Goal: Task Accomplishment & Management: Manage account settings

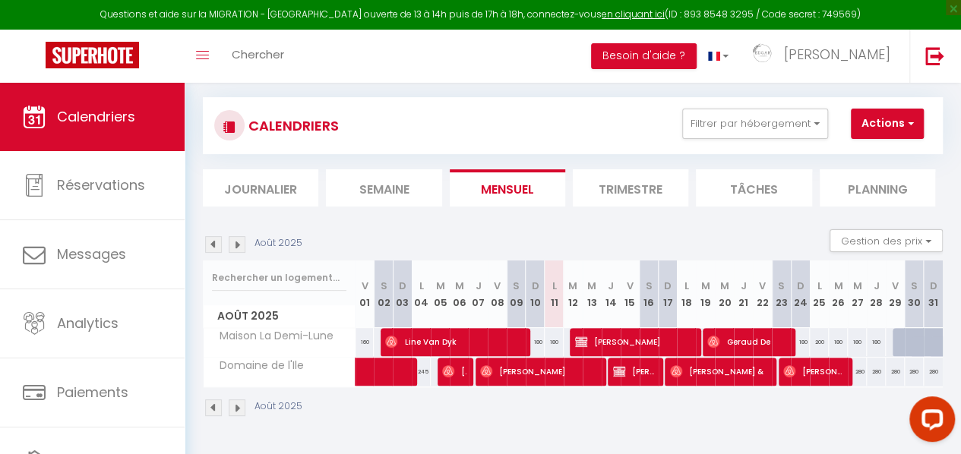
click at [653, 238] on div "Août 2025 Gestion des prix Nb Nuits minimum Règles Disponibilité" at bounding box center [573, 244] width 740 height 31
click at [781, 124] on button "Filtrer par hébergement" at bounding box center [755, 124] width 146 height 30
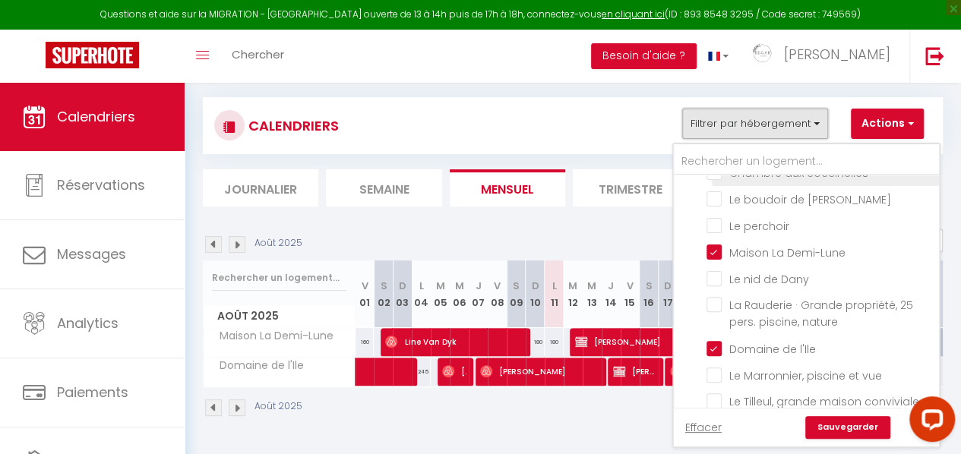
scroll to position [152, 0]
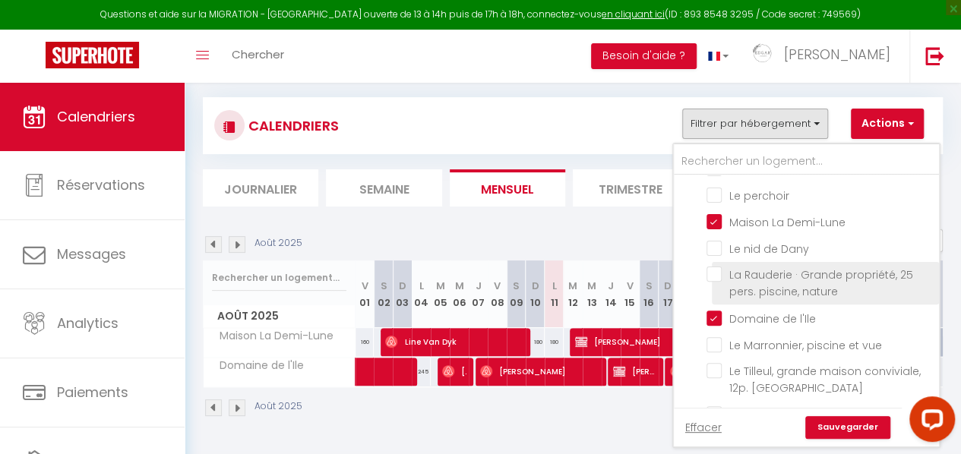
click at [716, 268] on input "La Rauderie · Grande propriété, 25 pers. piscine, nature" at bounding box center [819, 274] width 227 height 15
checkbox input "true"
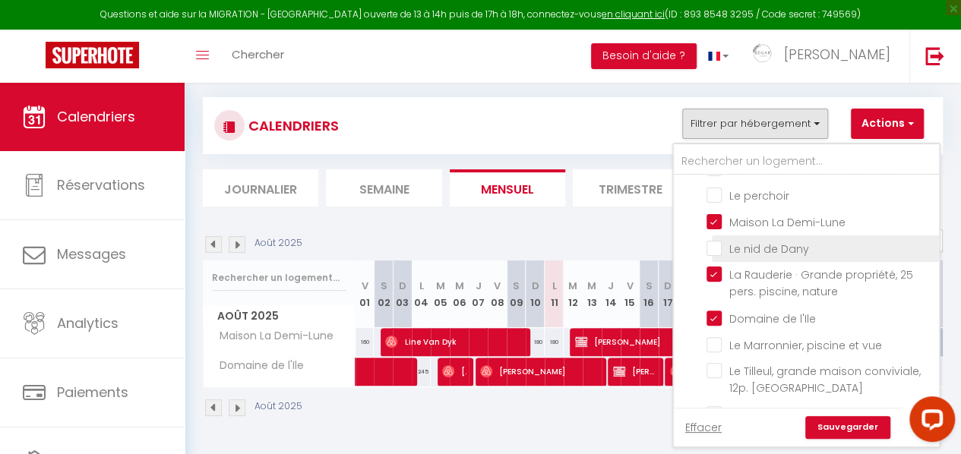
checkbox input "false"
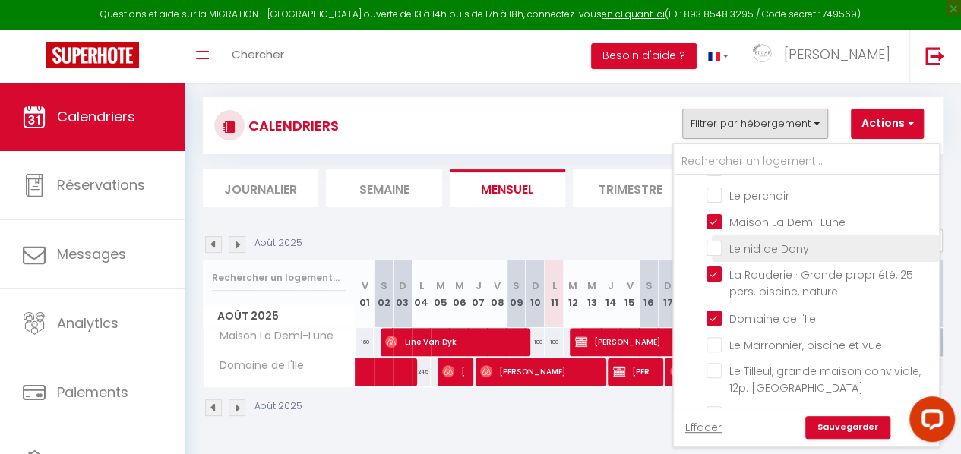
checkbox input "false"
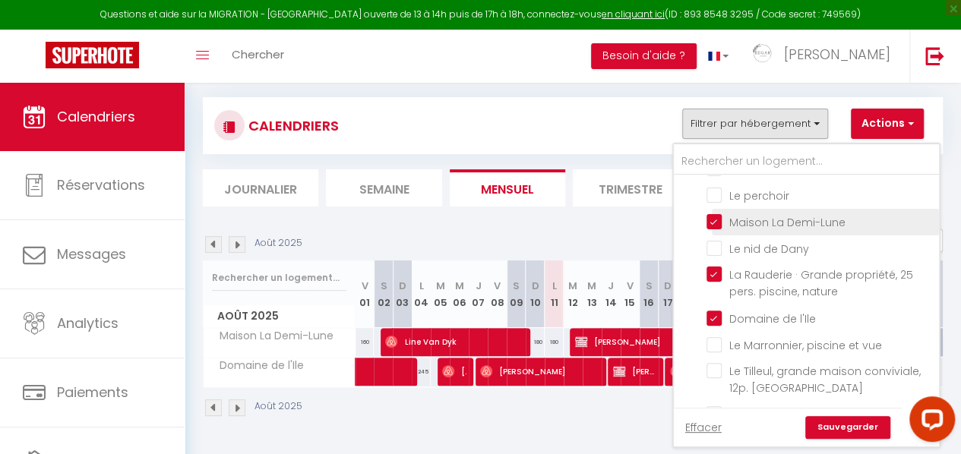
click at [718, 213] on input "Maison La Demi-Lune" at bounding box center [819, 220] width 227 height 15
checkbox input "false"
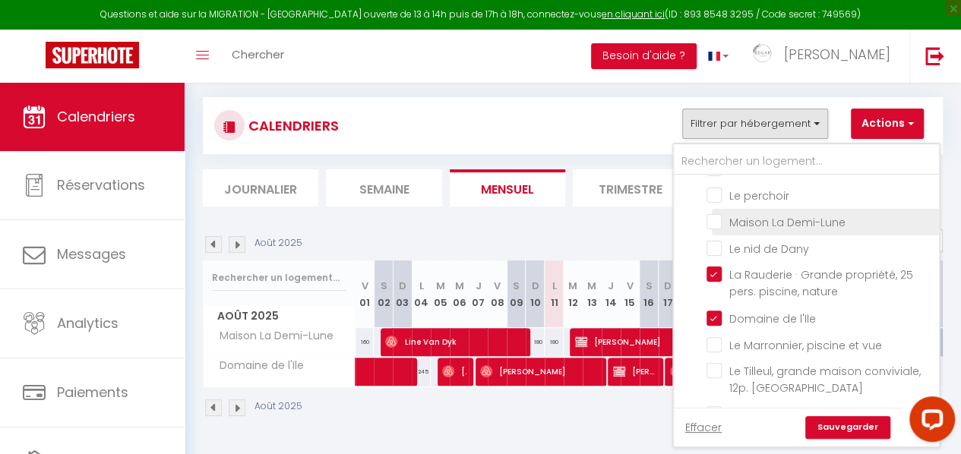
checkbox input "false"
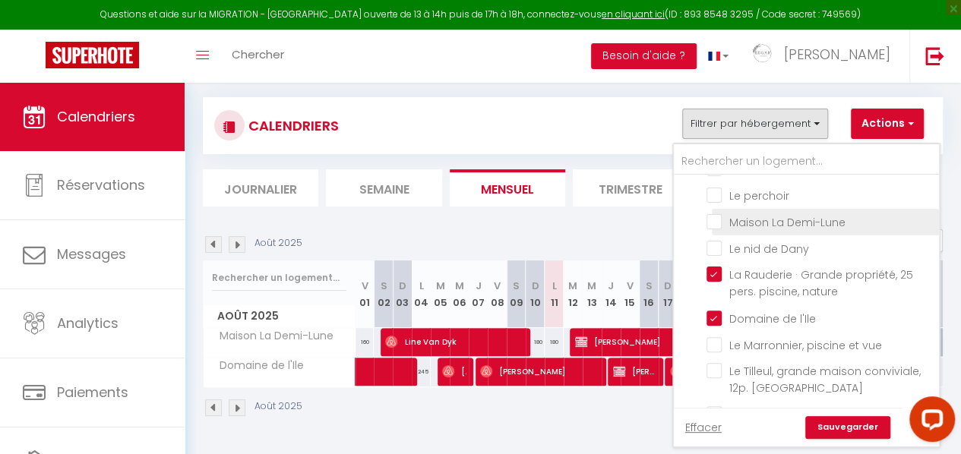
checkbox input "false"
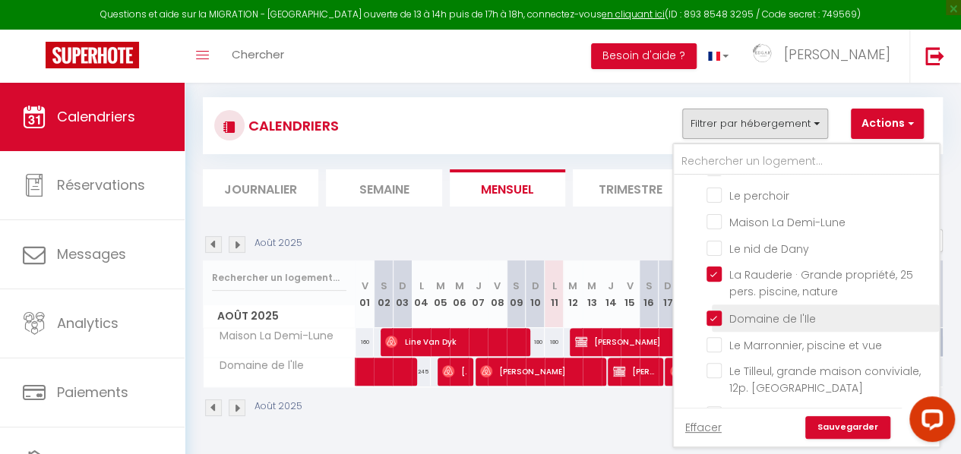
click at [718, 324] on input "Domaine de l'Ile" at bounding box center [819, 316] width 227 height 15
checkbox input "false"
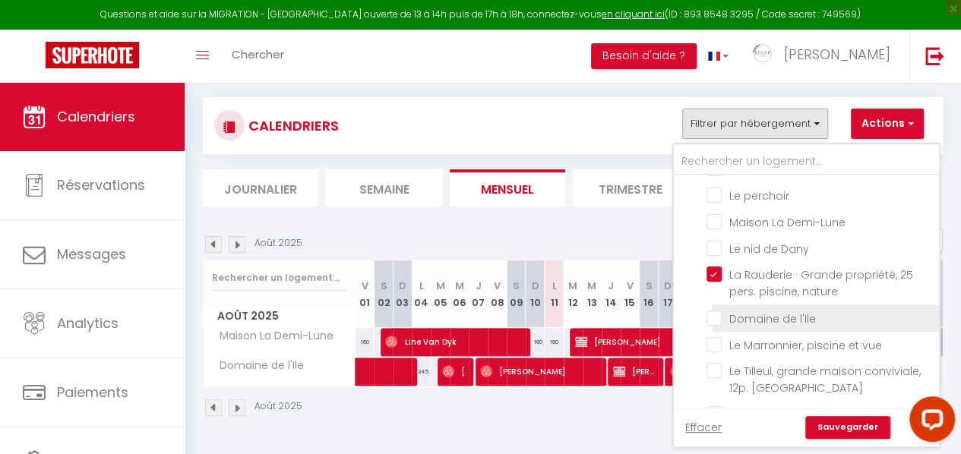
checkbox input "false"
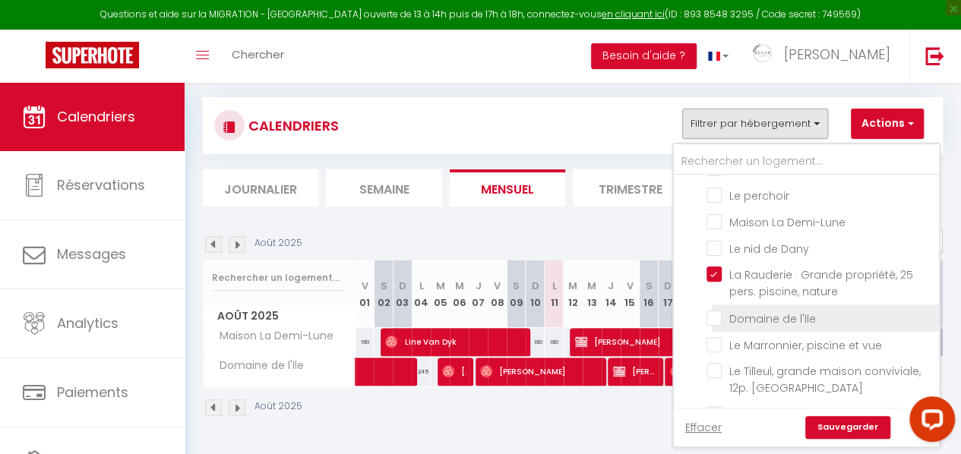
checkbox input "false"
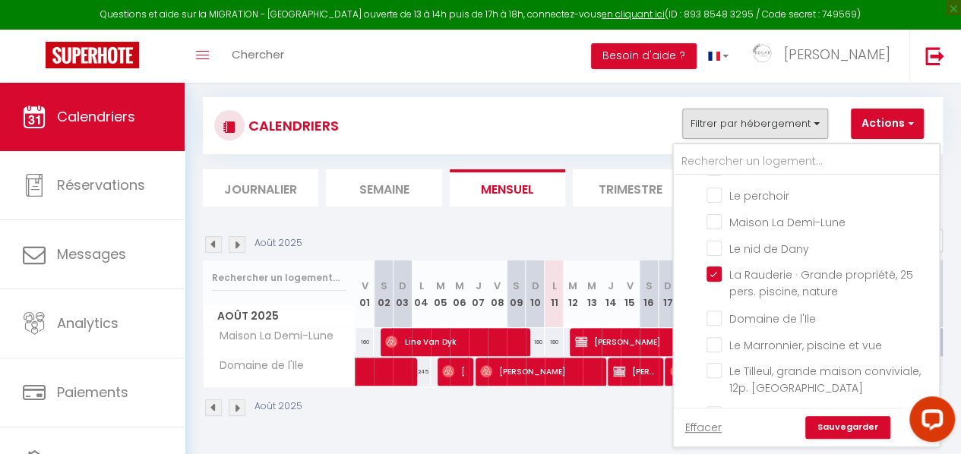
click at [833, 418] on link "Sauvegarder" at bounding box center [847, 427] width 85 height 23
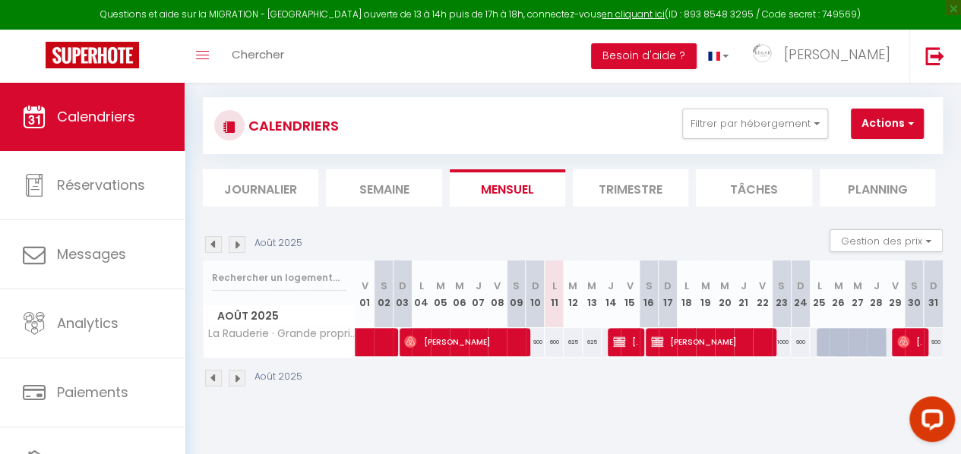
click at [240, 374] on img at bounding box center [237, 378] width 17 height 17
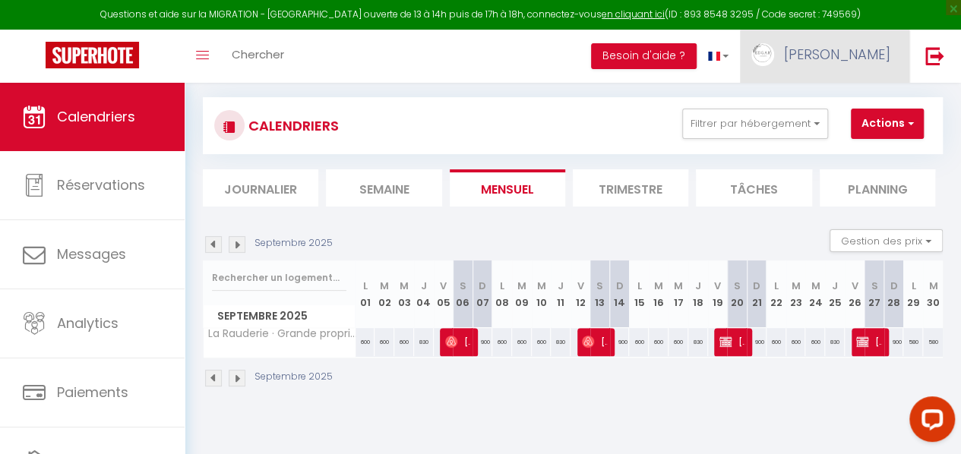
click at [864, 67] on link "[PERSON_NAME]" at bounding box center [824, 56] width 169 height 53
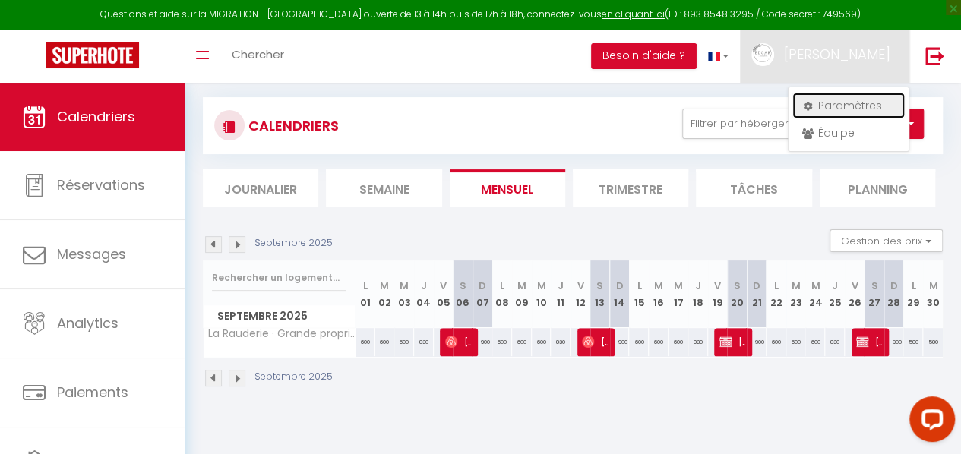
click at [860, 102] on link "Paramètres" at bounding box center [848, 106] width 112 height 26
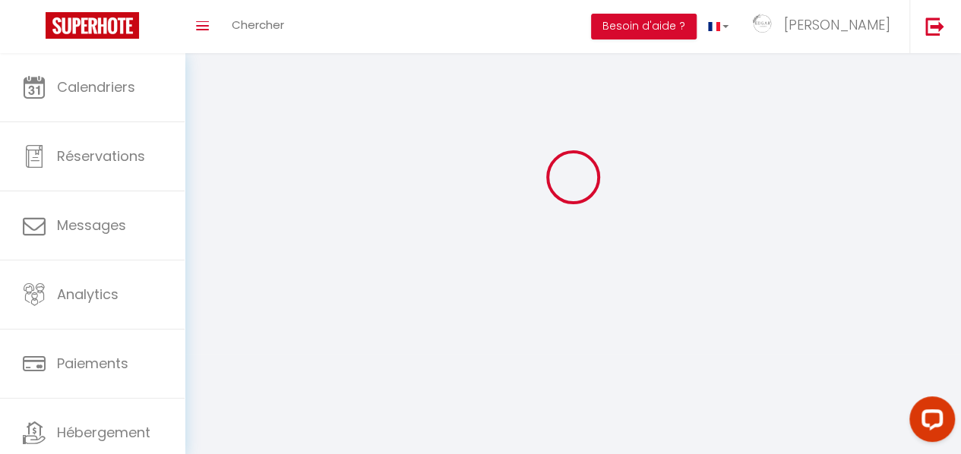
select select
type input "[PERSON_NAME]"
type input "Conciergerie"
type input "0601367922"
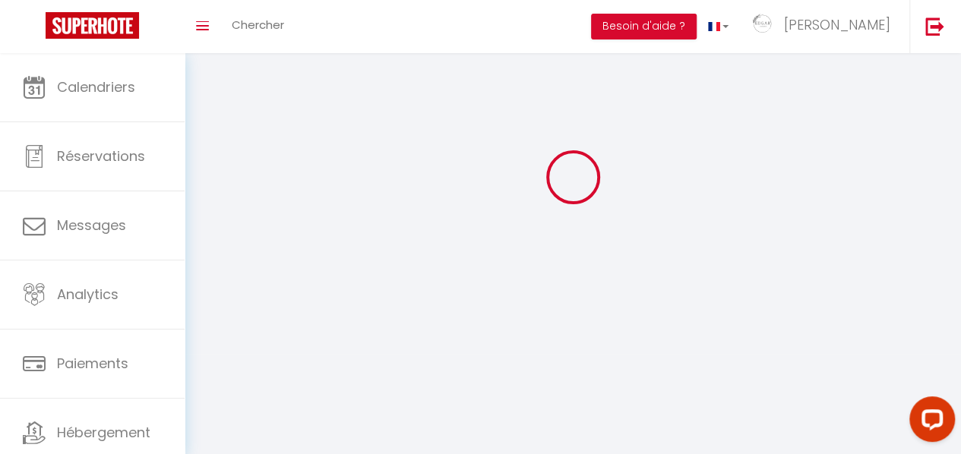
type input "[STREET_ADDRESS][PERSON_NAME]"
type input "58310"
type input "Bitry"
type input "IflTy2kc2OBx8Gu8csuw3opi1"
type input "bU6sZPknZPrKSUso38VdVhHVh"
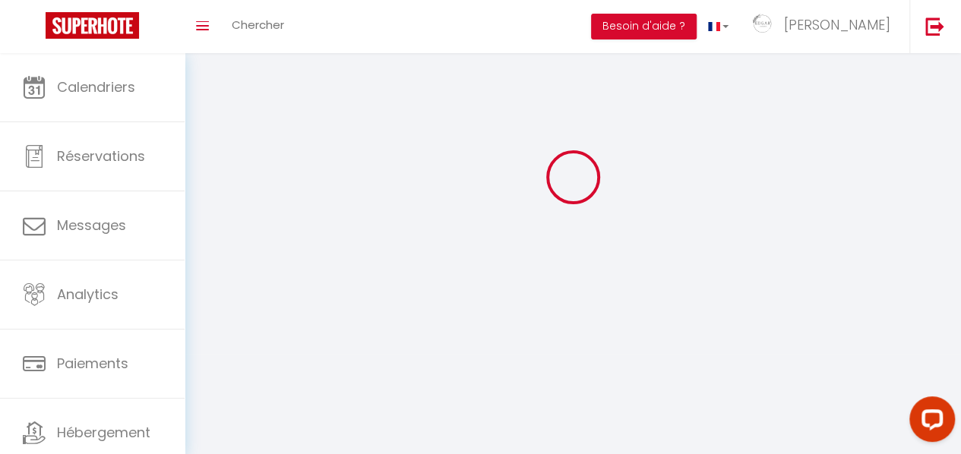
select select "28"
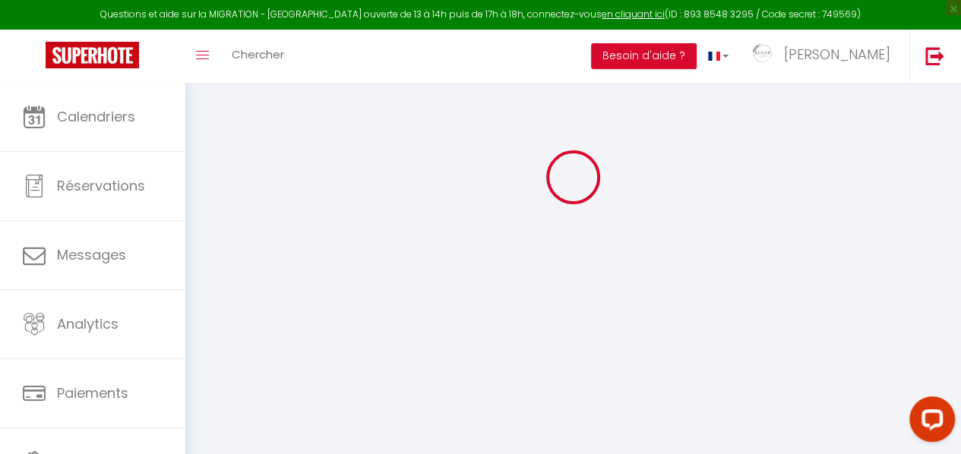
type input "IflTy2kc2OBx8Gu8csuw3opi1"
type input "bU6sZPknZPrKSUso38VdVhHVh"
type input "[URL][DOMAIN_NAME]"
select select "fr"
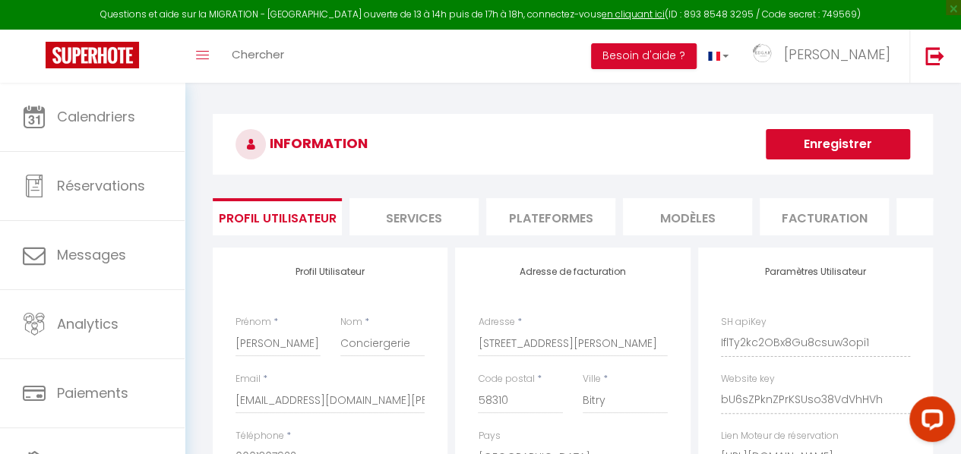
click at [601, 219] on li "Plateformes" at bounding box center [550, 216] width 129 height 37
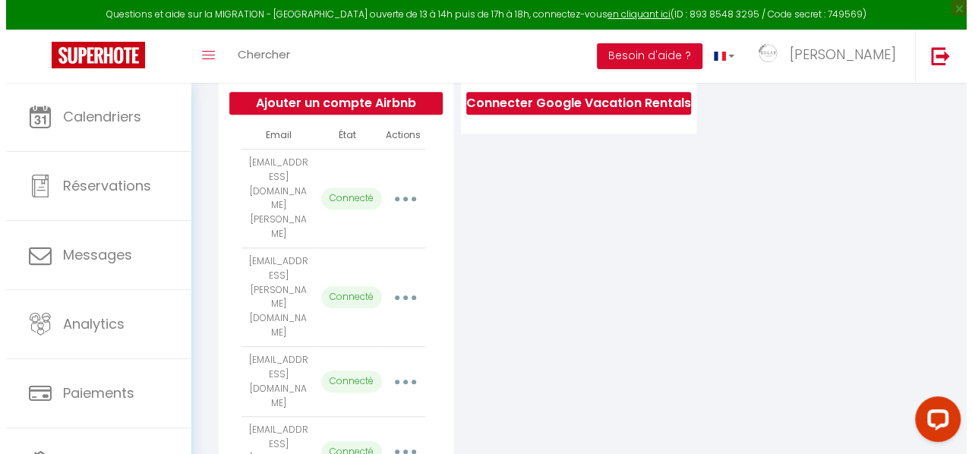
scroll to position [342, 0]
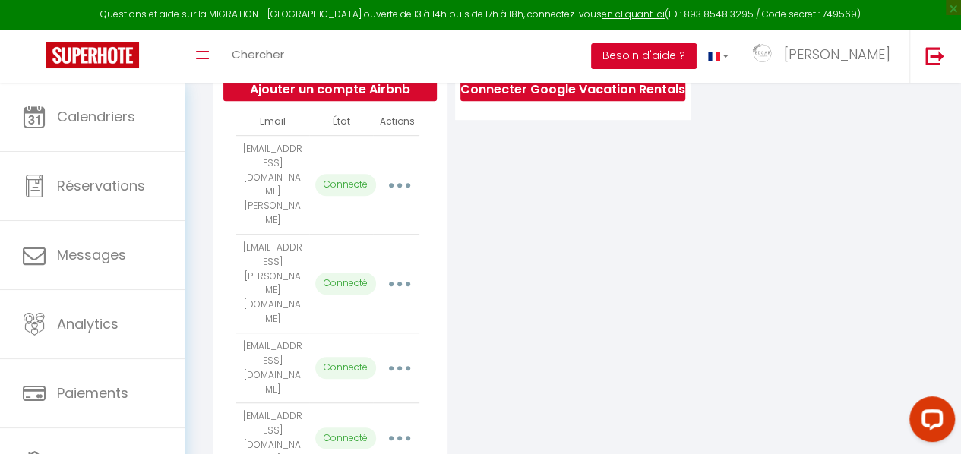
click at [696, 58] on button "Besoin d'aide ?" at bounding box center [644, 56] width 106 height 26
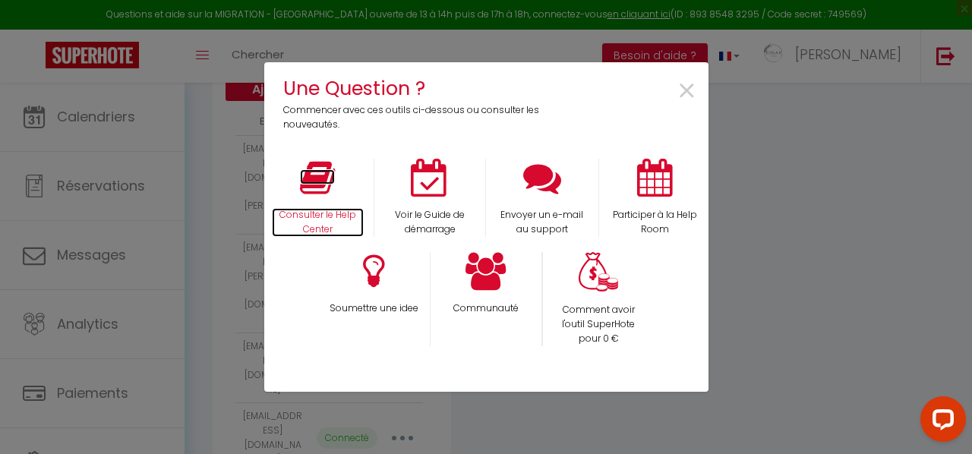
click at [320, 185] on icon at bounding box center [317, 178] width 35 height 38
